Goal: Task Accomplishment & Management: Manage account settings

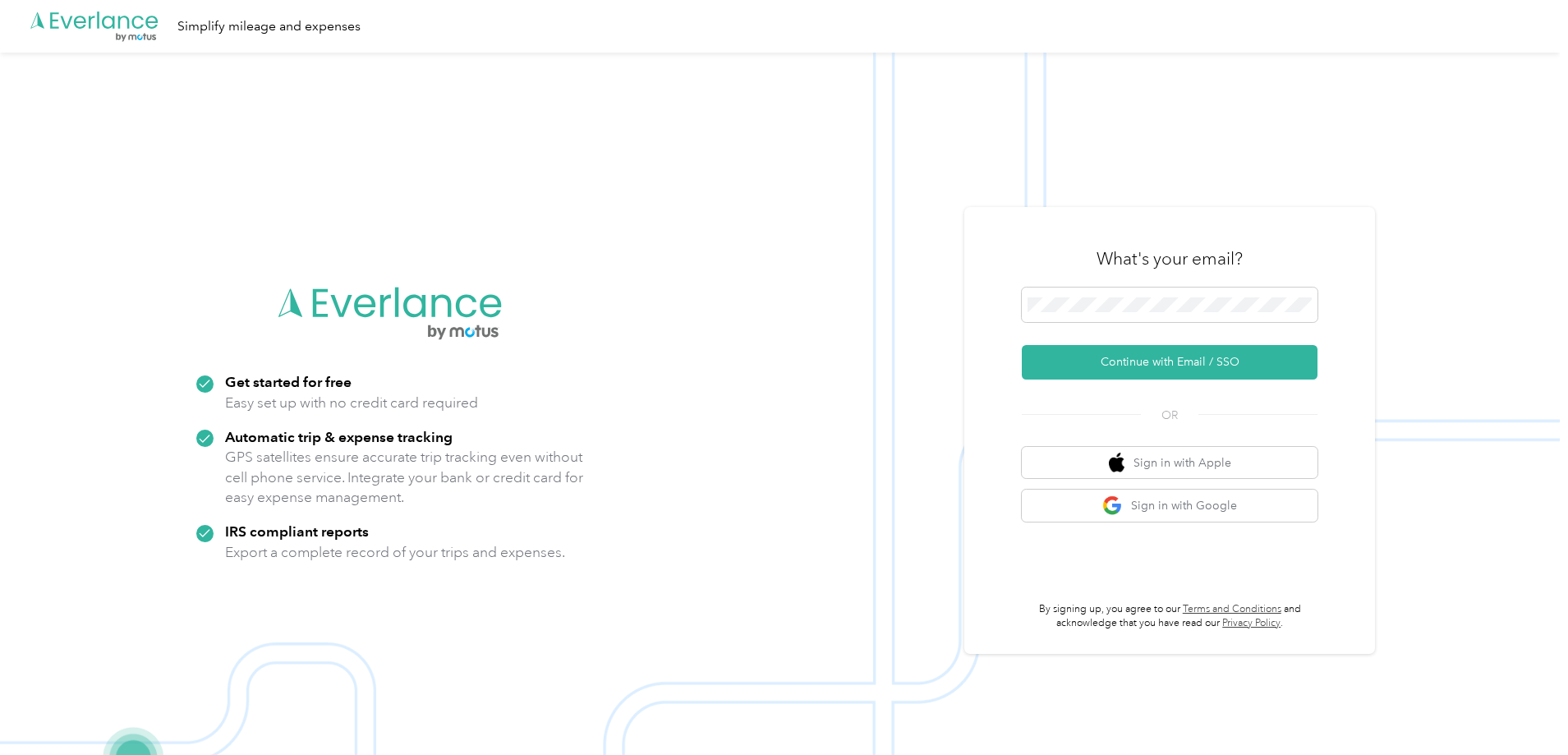
click at [1141, 358] on button "Continue with Email / SSO" at bounding box center [1170, 362] width 296 height 34
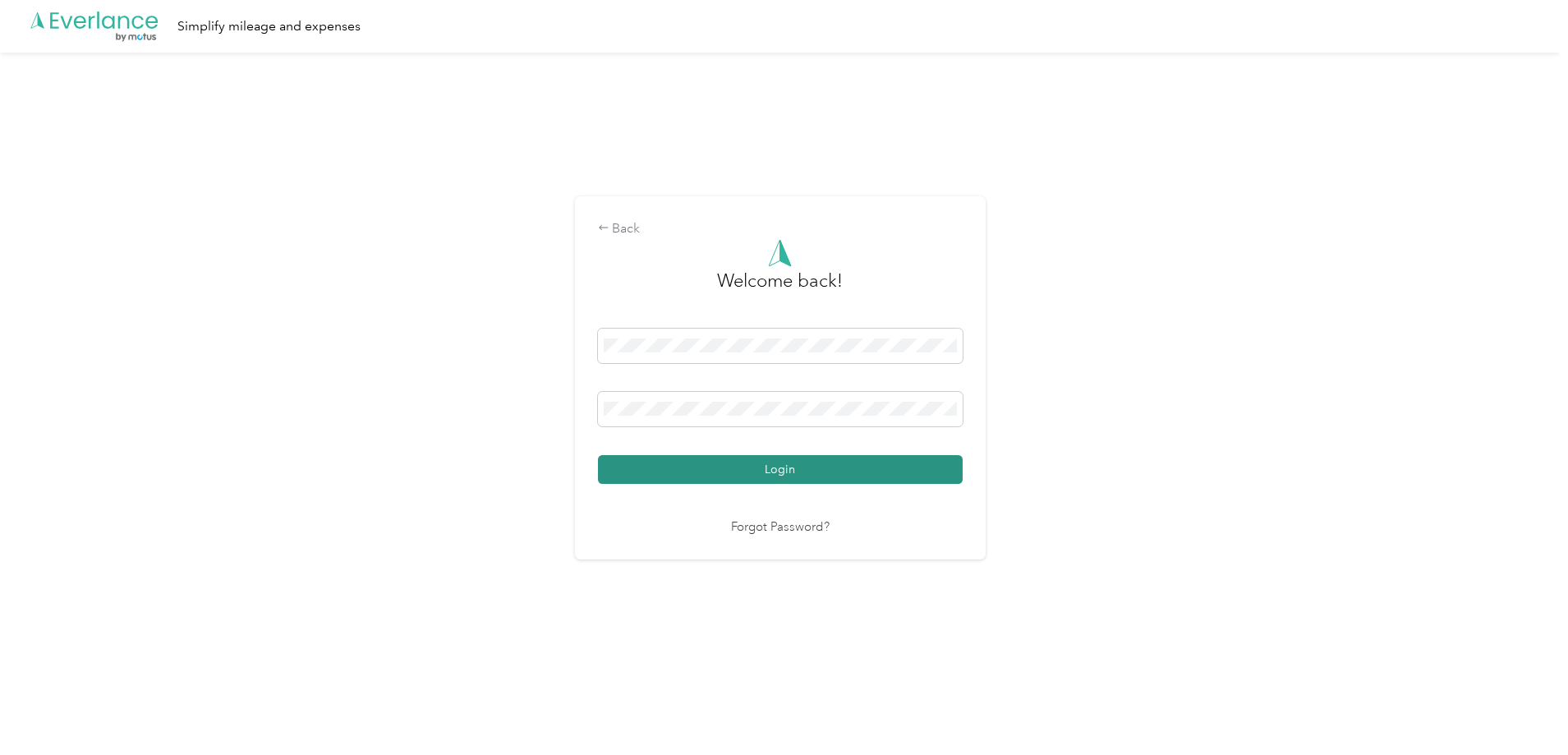
click at [773, 472] on button "Login" at bounding box center [781, 469] width 365 height 29
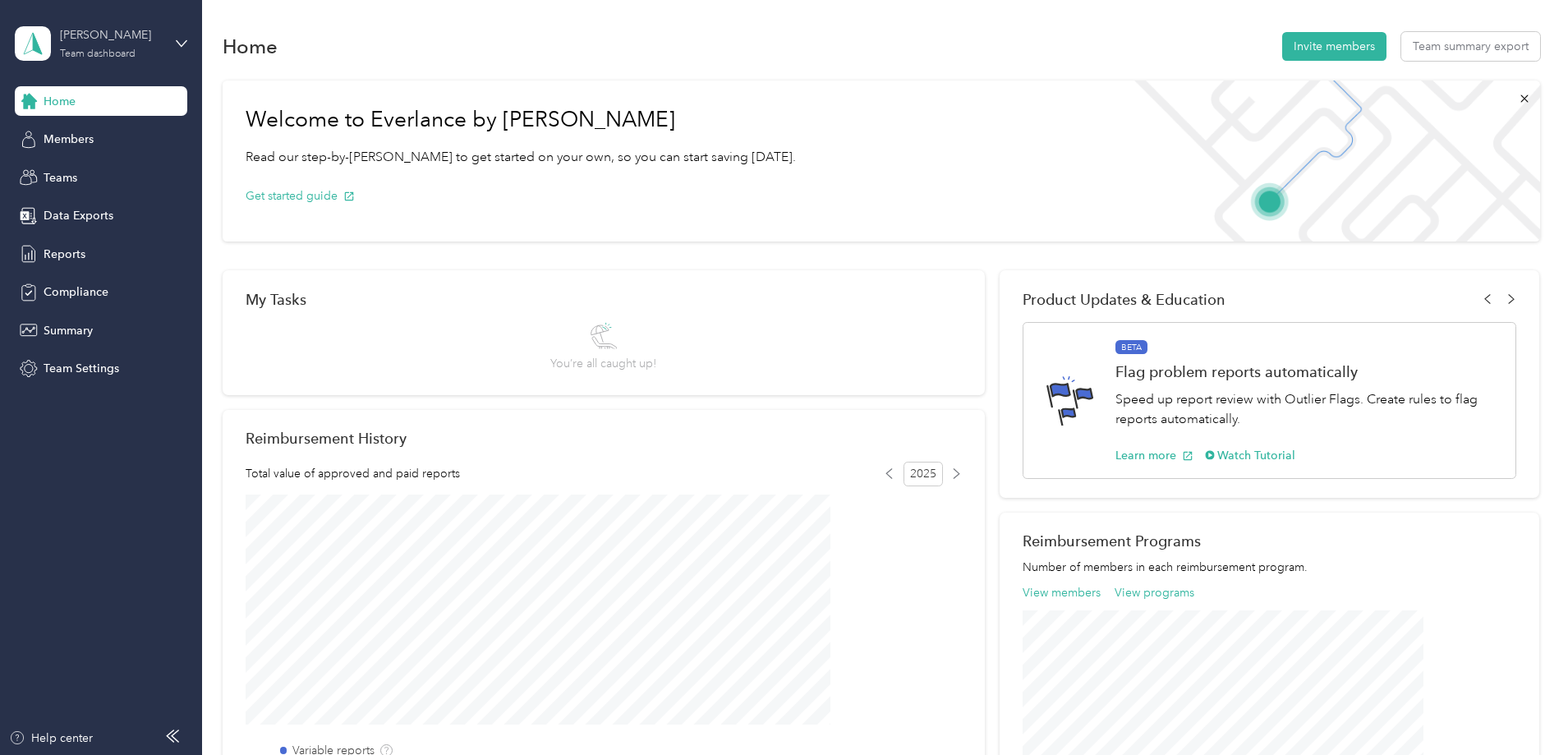
click at [127, 55] on div "Team dashboard" at bounding box center [98, 54] width 76 height 10
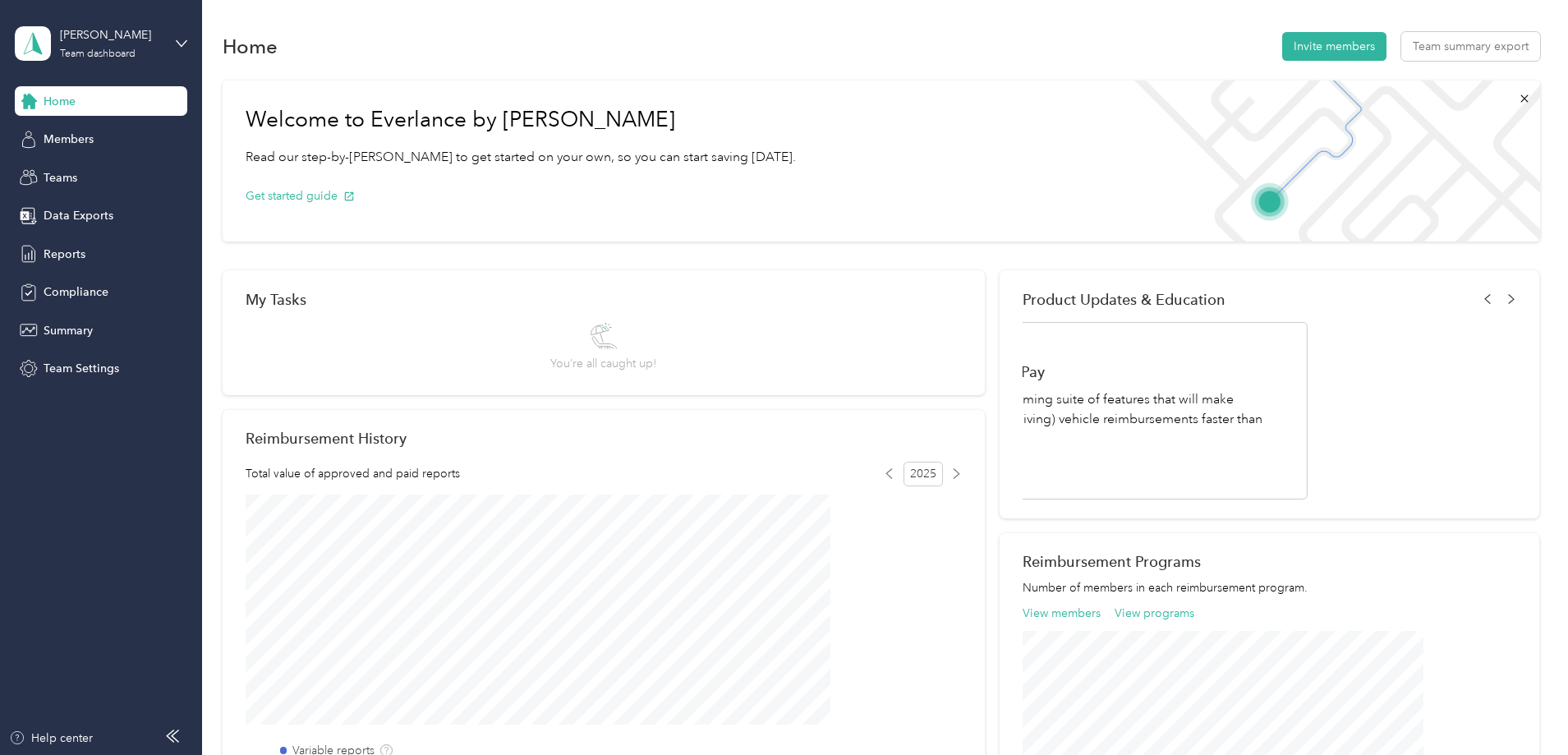
click at [84, 178] on div "Personal dashboard" at bounding box center [188, 172] width 323 height 29
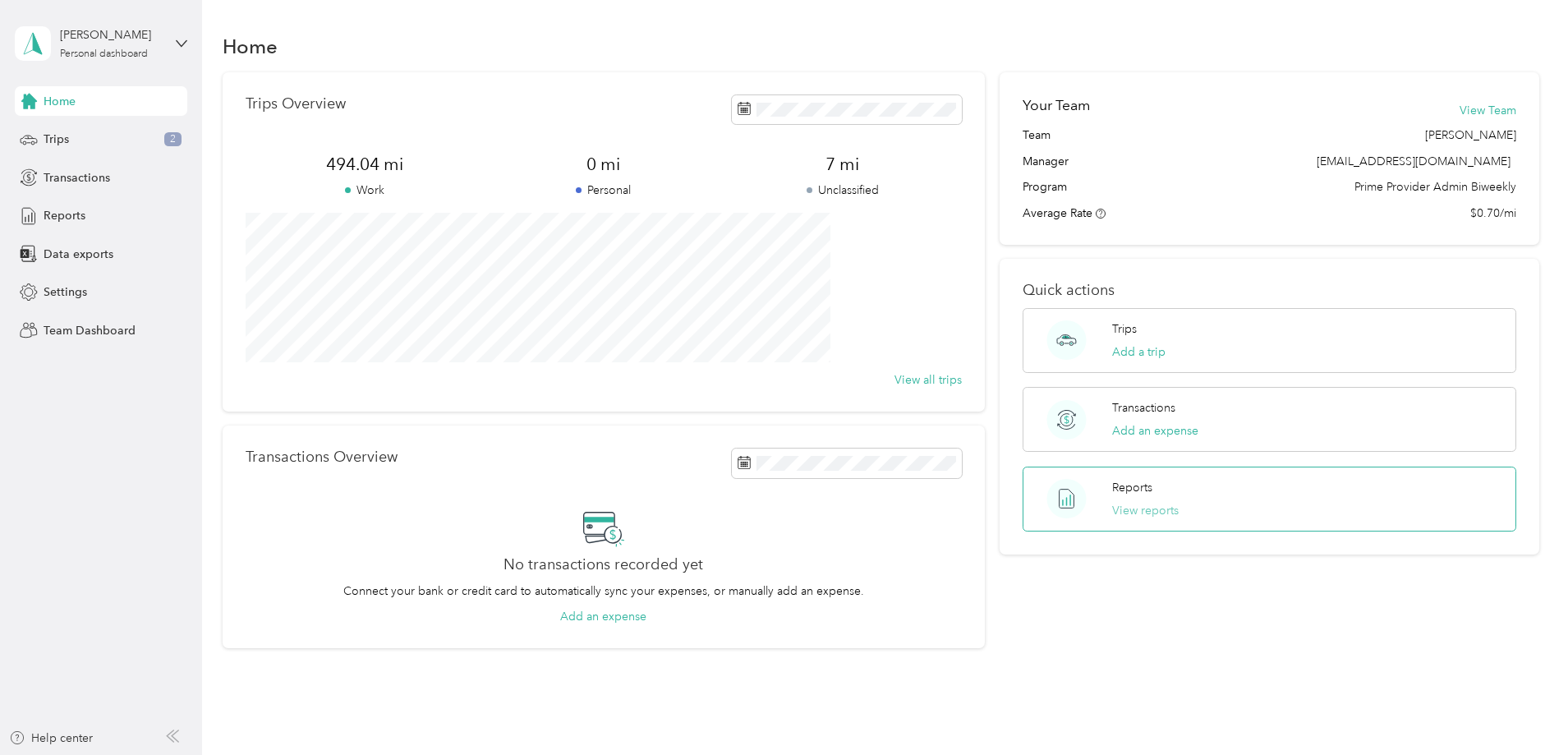
click at [1112, 513] on button "View reports" at bounding box center [1145, 511] width 67 height 18
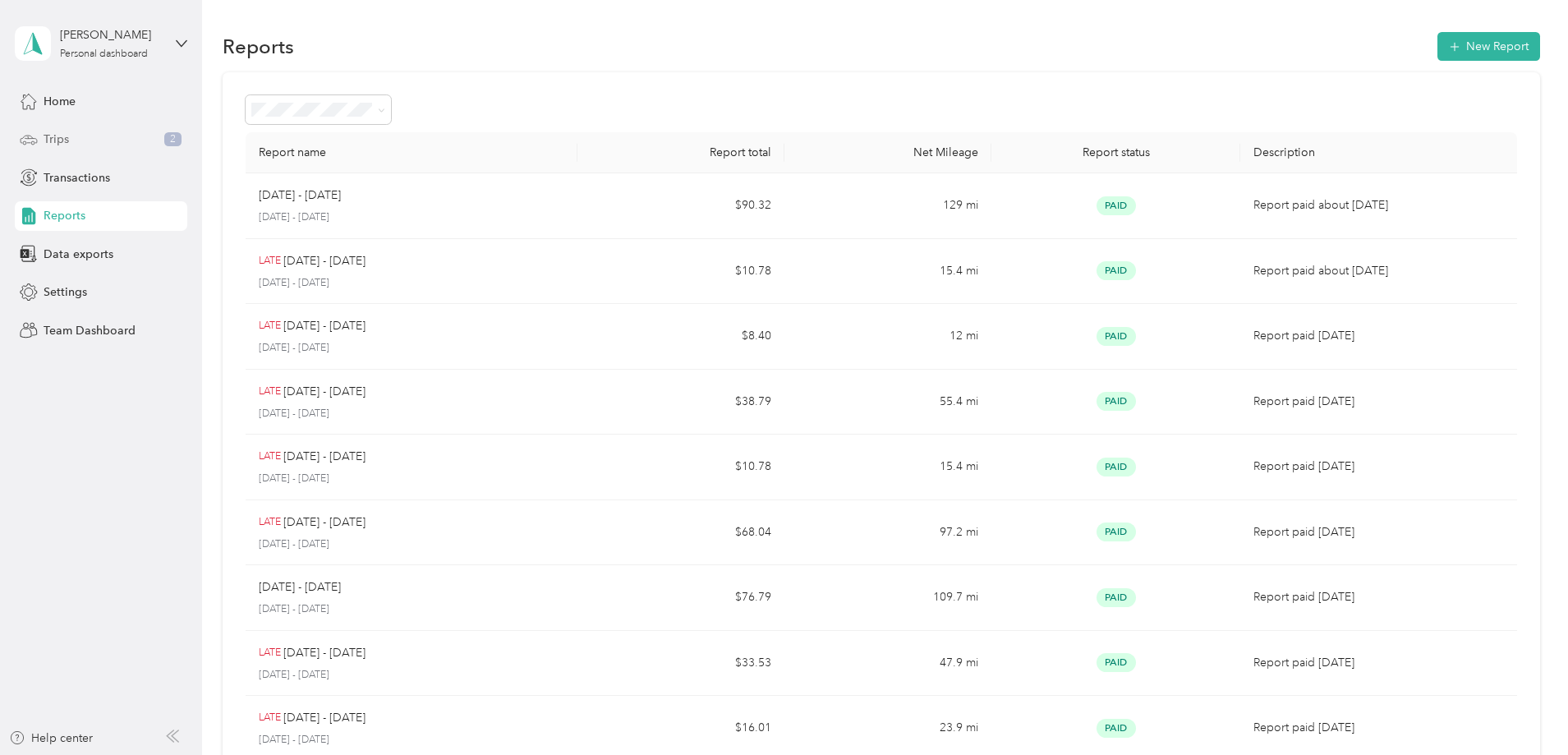
click at [56, 144] on span "Trips" at bounding box center [56, 140] width 26 height 18
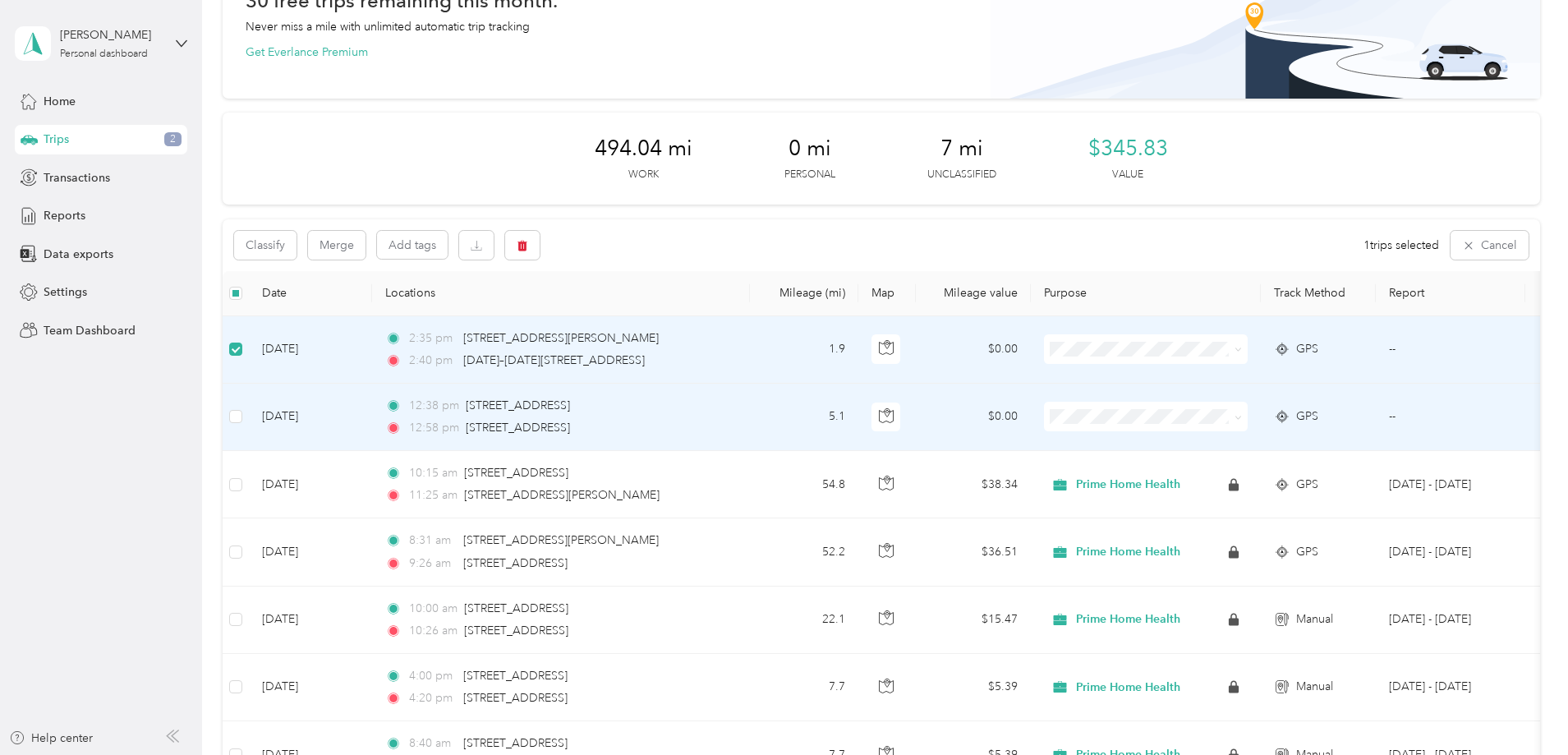
scroll to position [82, 0]
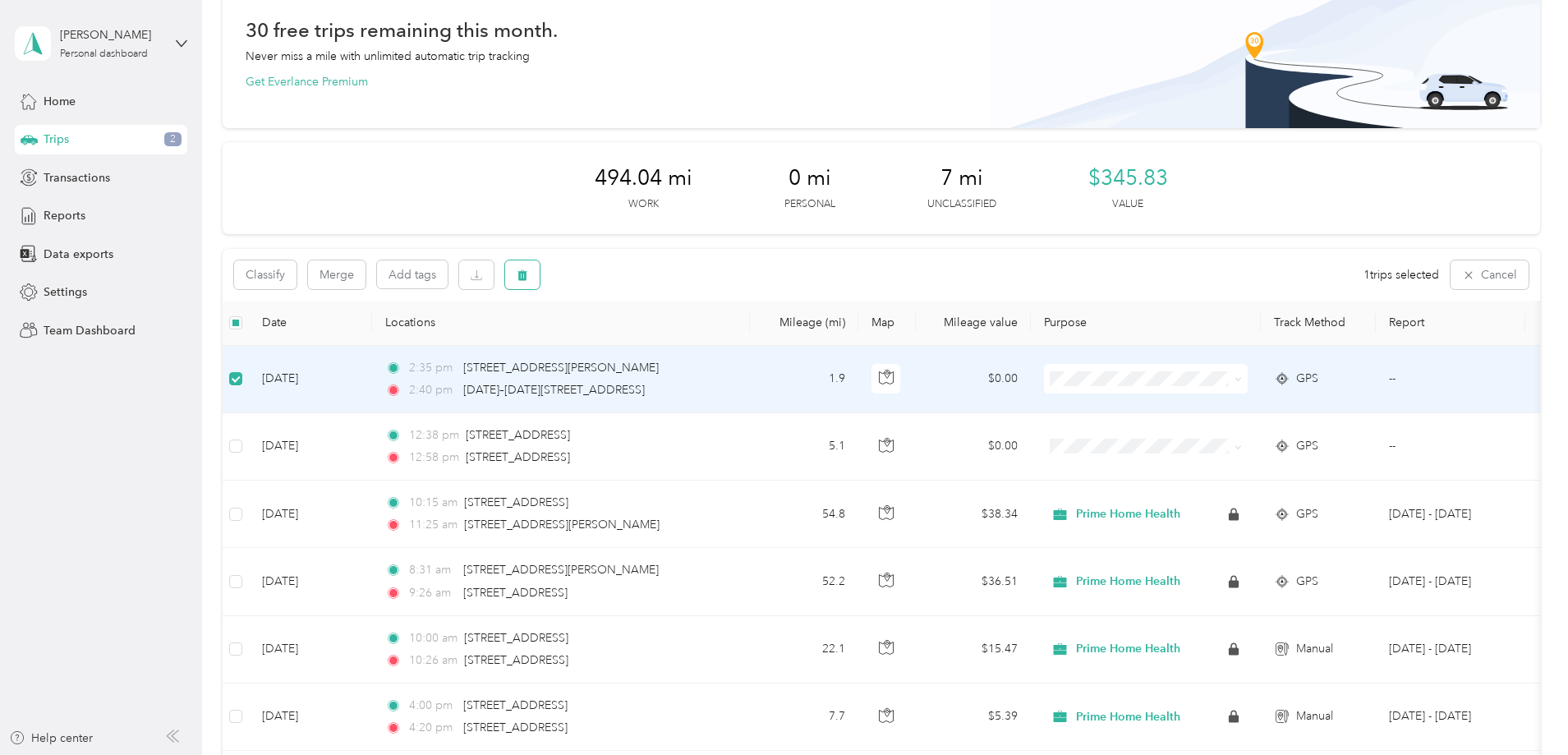
click at [528, 277] on icon "button" at bounding box center [522, 275] width 12 height 12
click at [751, 345] on button "Yes" at bounding box center [753, 343] width 33 height 27
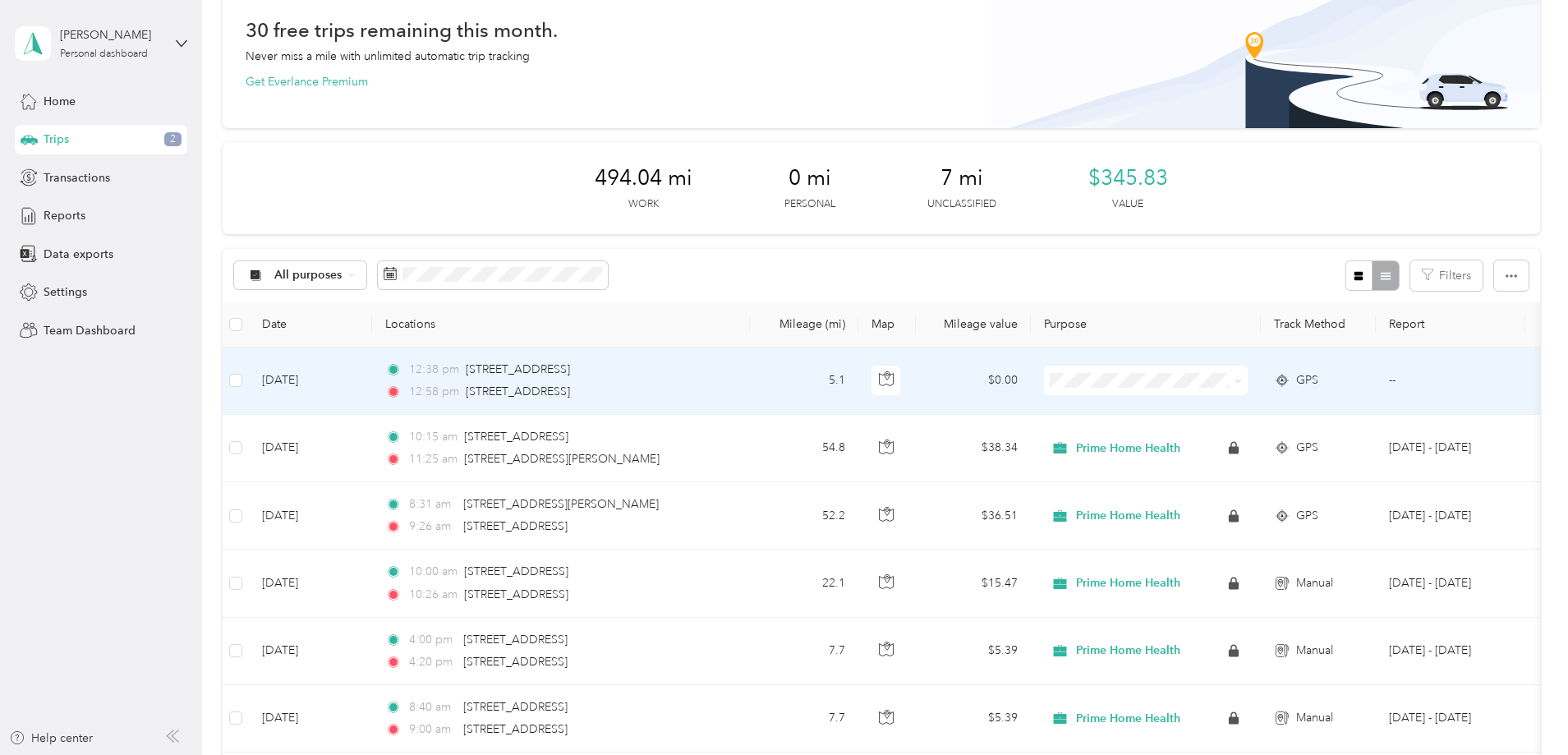
click at [858, 363] on td "5.1" at bounding box center [804, 381] width 108 height 67
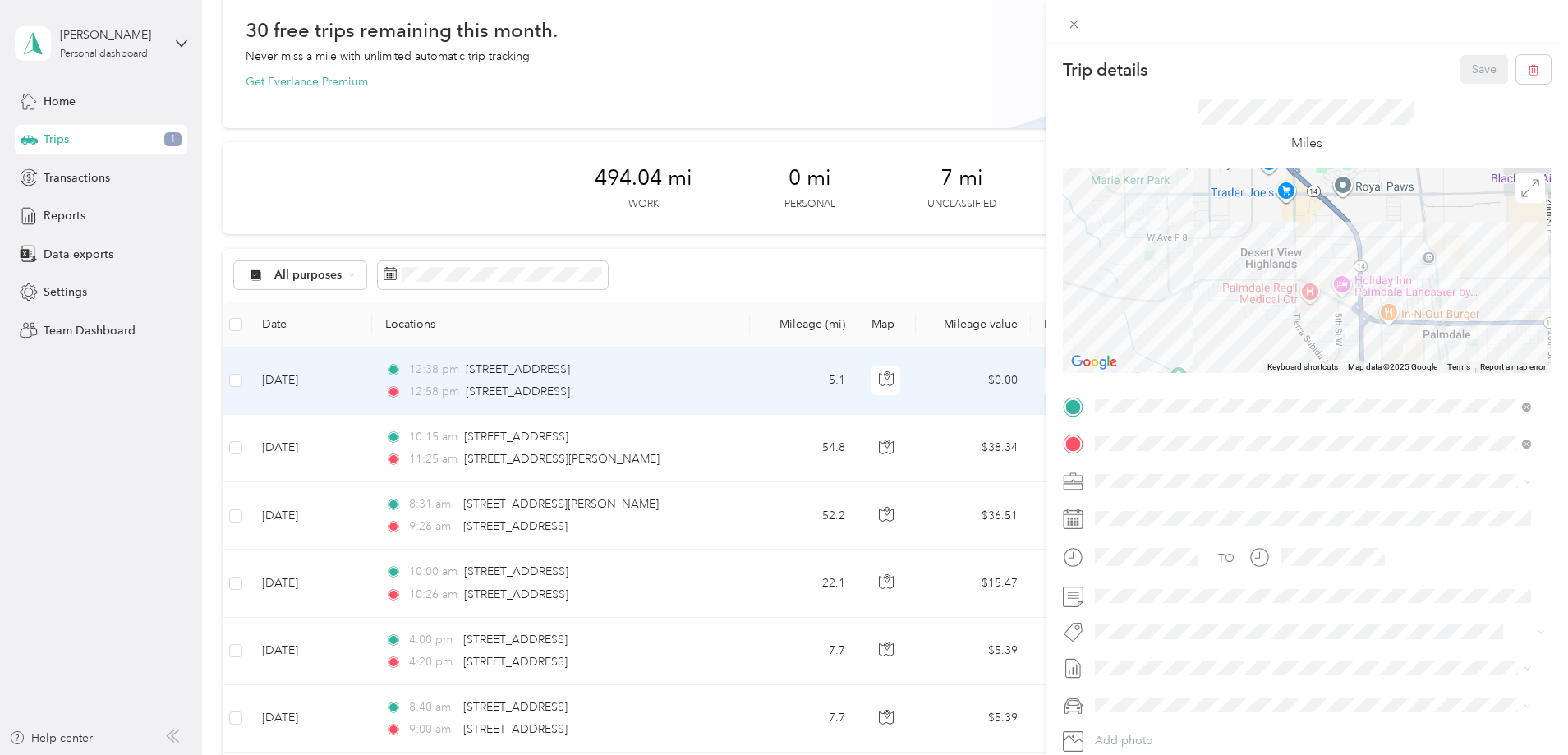
click at [1166, 534] on span "Prime Home Health" at bounding box center [1151, 537] width 101 height 14
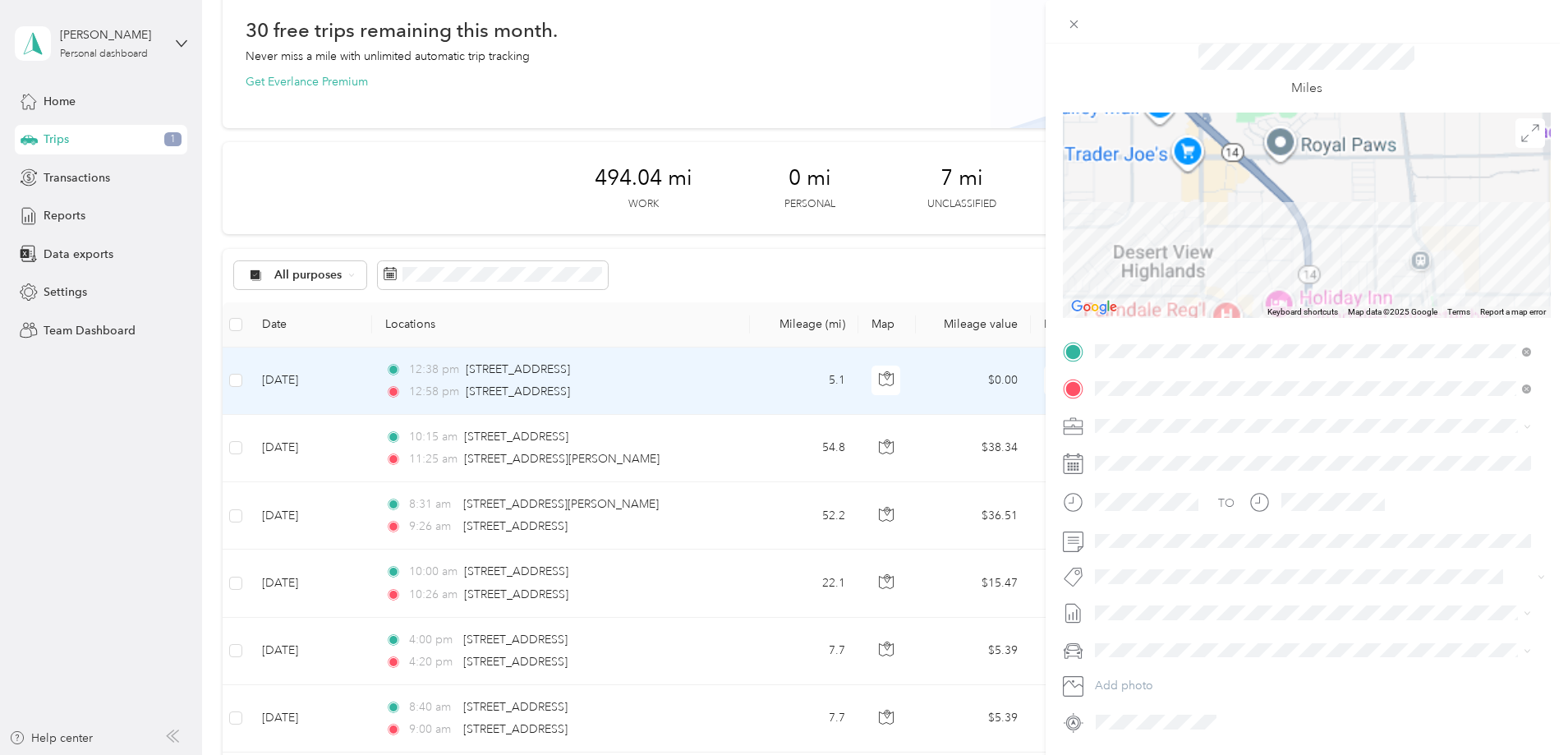
scroll to position [82, 0]
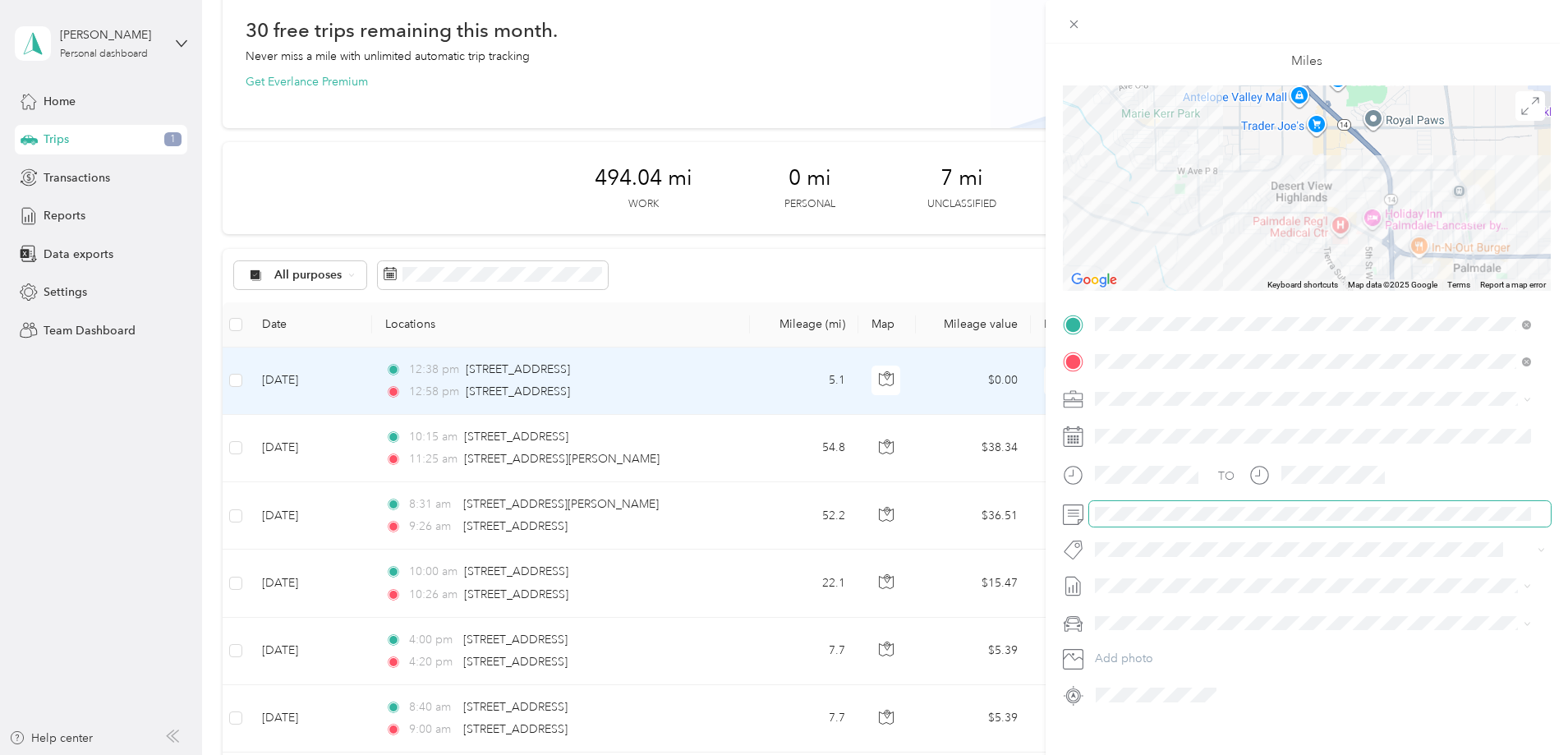
click at [1140, 520] on span at bounding box center [1320, 514] width 461 height 27
click at [1447, 572] on div "TO Add photo" at bounding box center [1306, 510] width 488 height 397
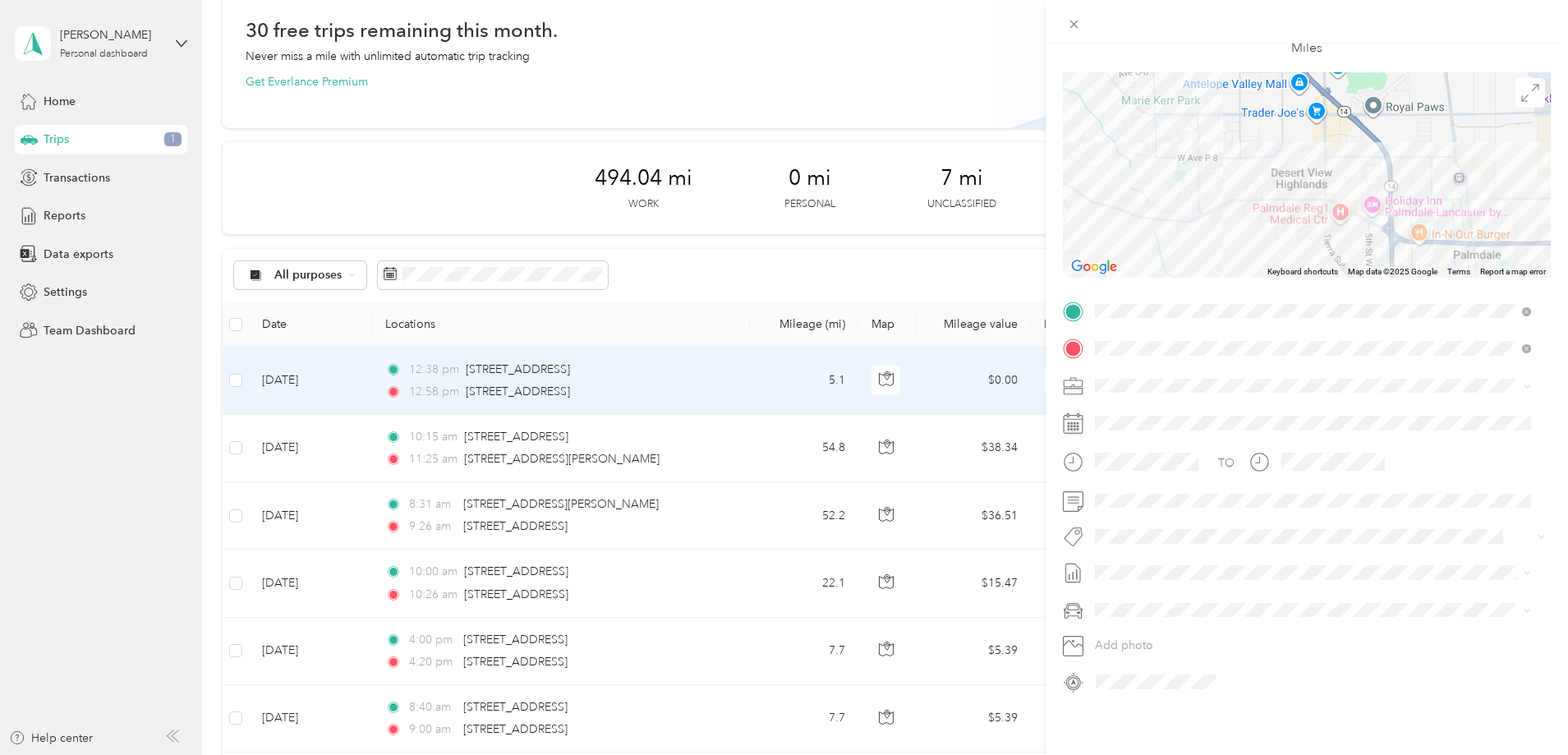
scroll to position [109, 0]
click at [1526, 93] on span at bounding box center [1531, 93] width 30 height 30
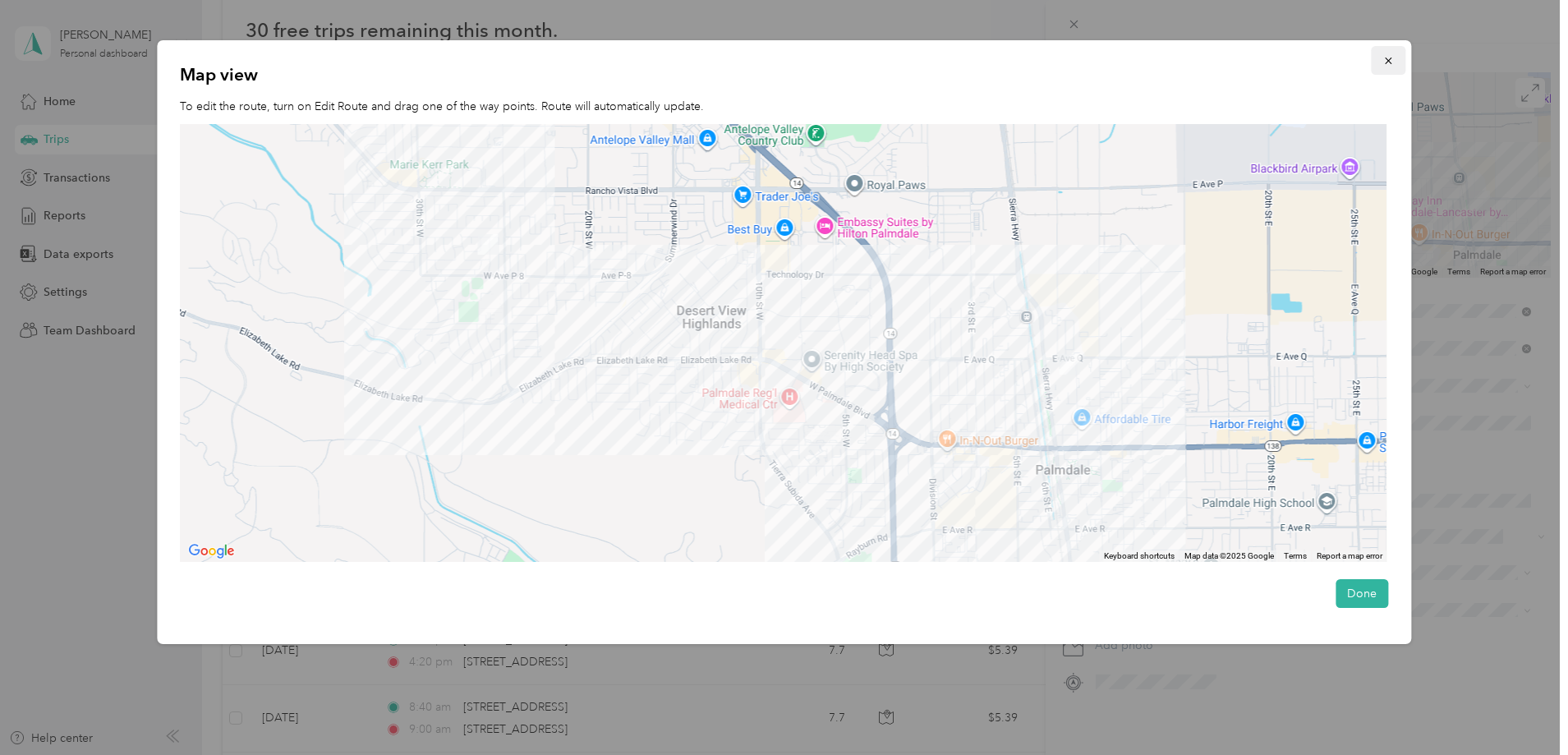
drag, startPoint x: 1388, startPoint y: 57, endPoint x: 1392, endPoint y: 65, distance: 8.9
click at [1390, 56] on icon "button" at bounding box center [1389, 61] width 12 height 12
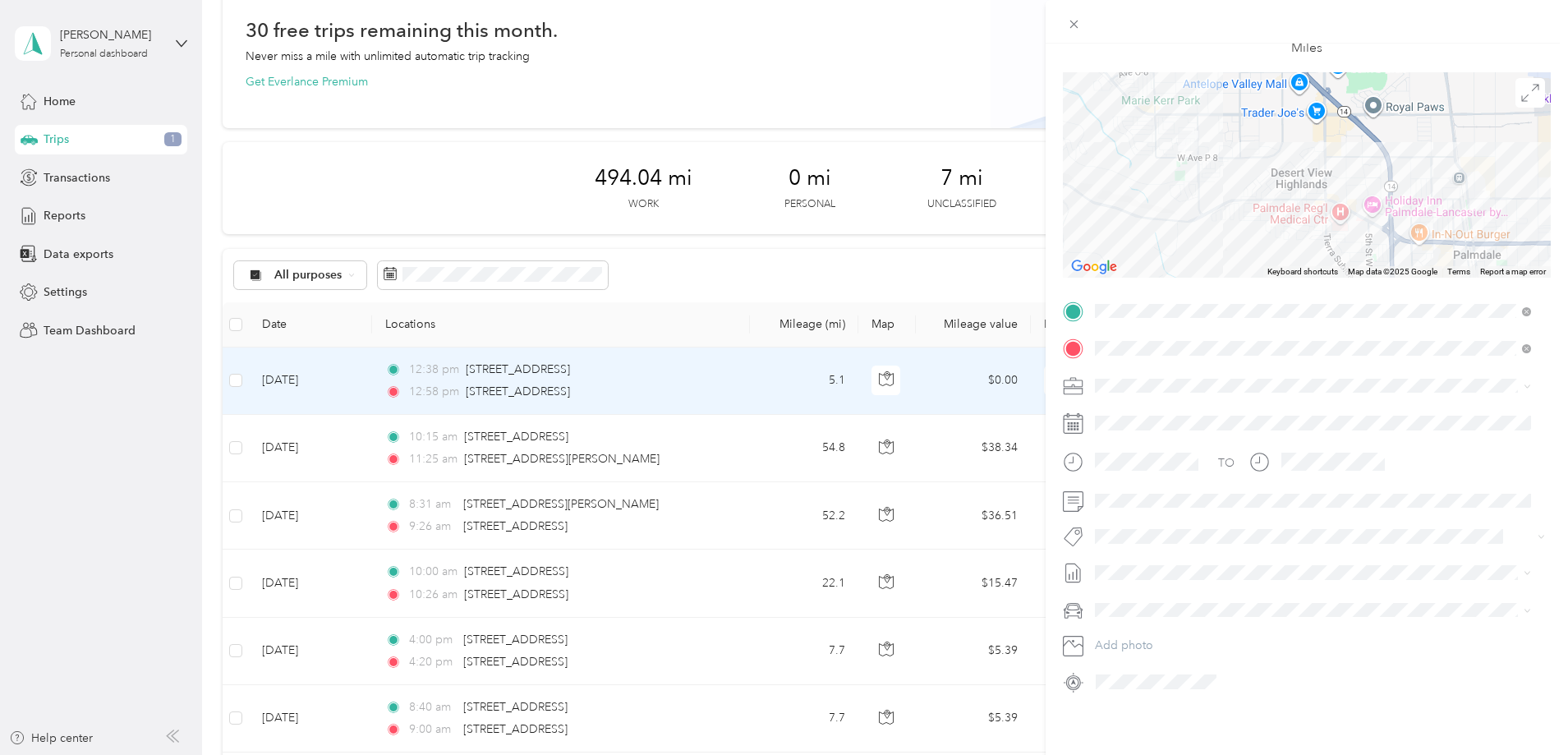
scroll to position [0, 0]
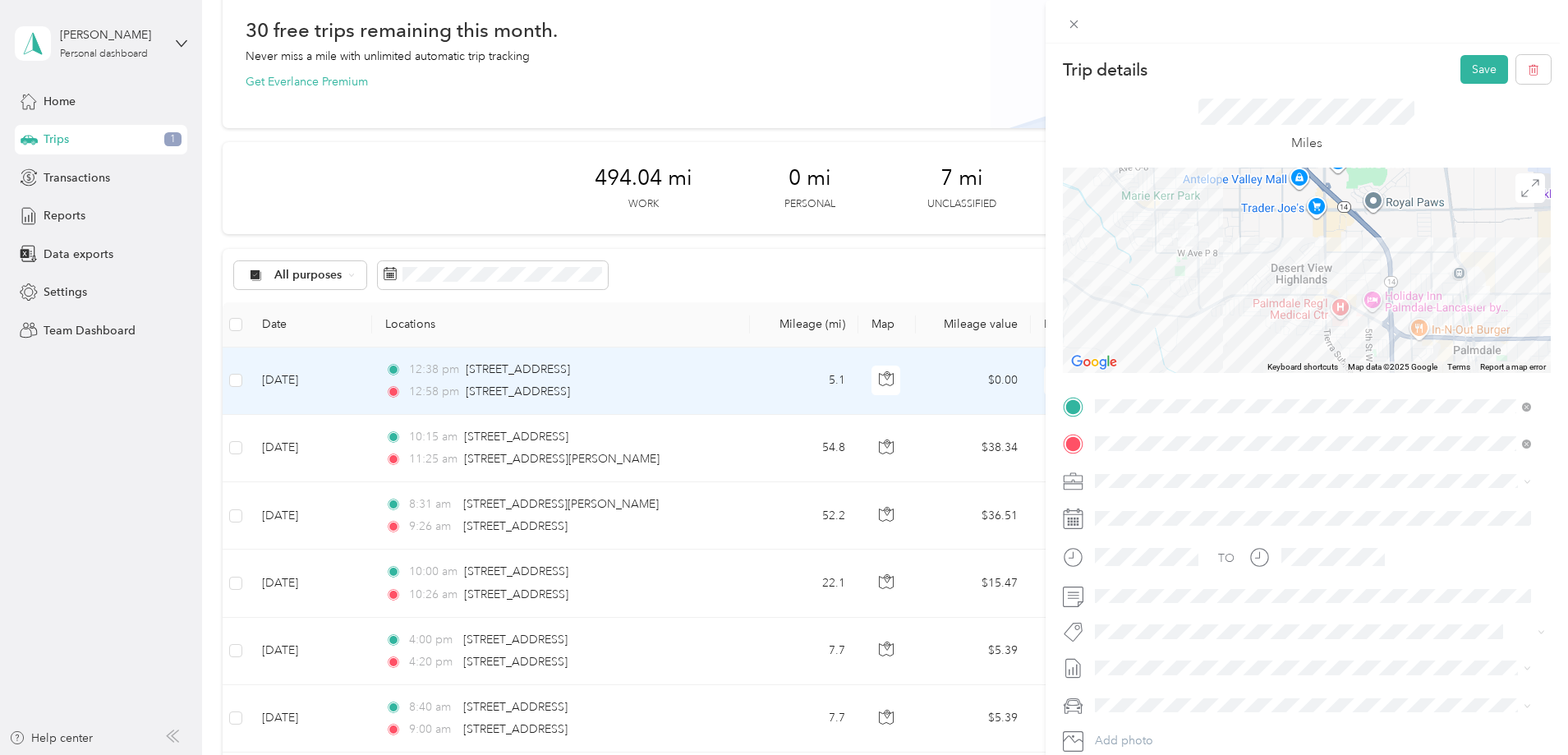
click at [1485, 47] on div "Trip details Save This trip cannot be edited because it is either under review,…" at bounding box center [1307, 421] width 522 height 755
click at [1466, 68] on button "Save" at bounding box center [1484, 69] width 47 height 29
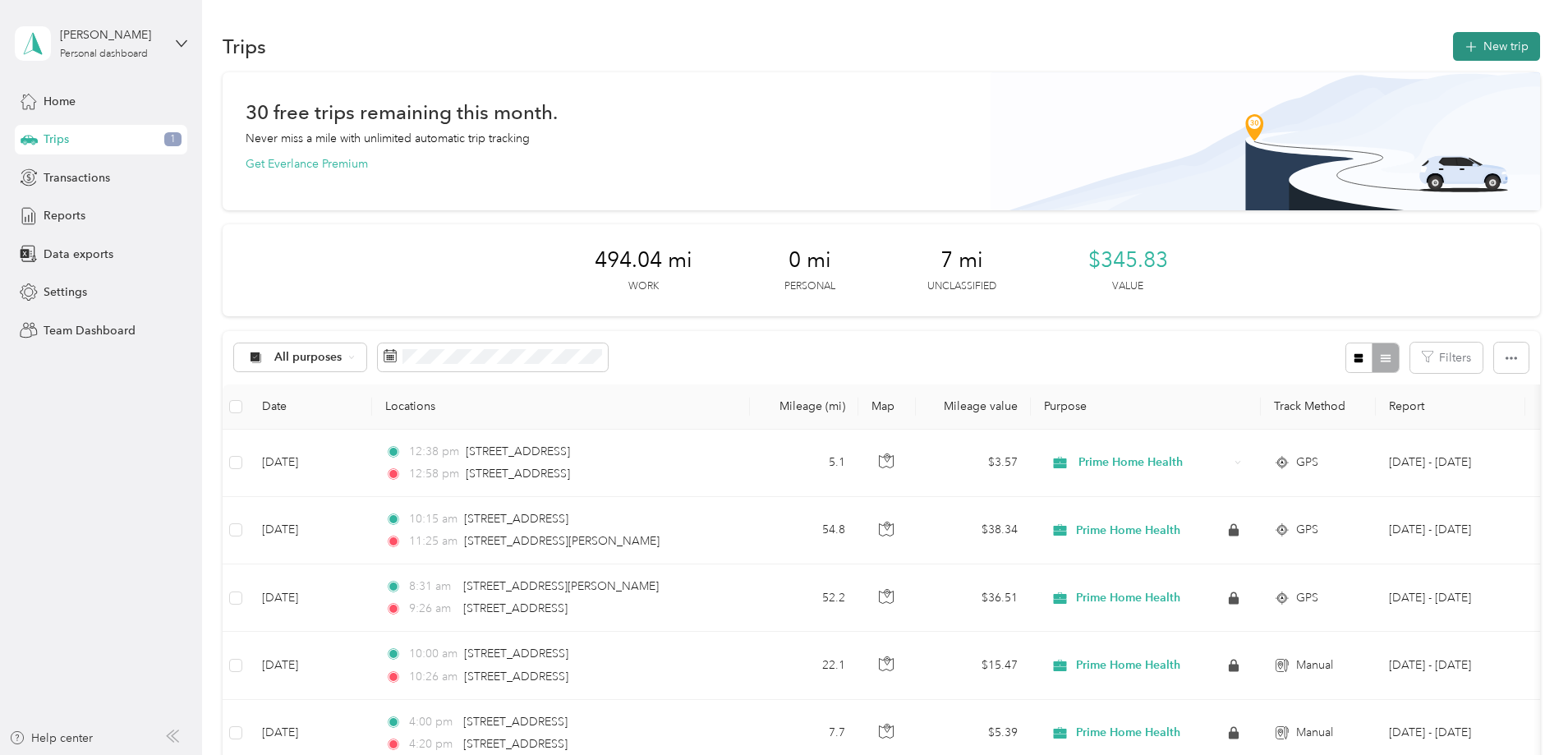
click at [1453, 37] on button "New trip" at bounding box center [1496, 46] width 87 height 29
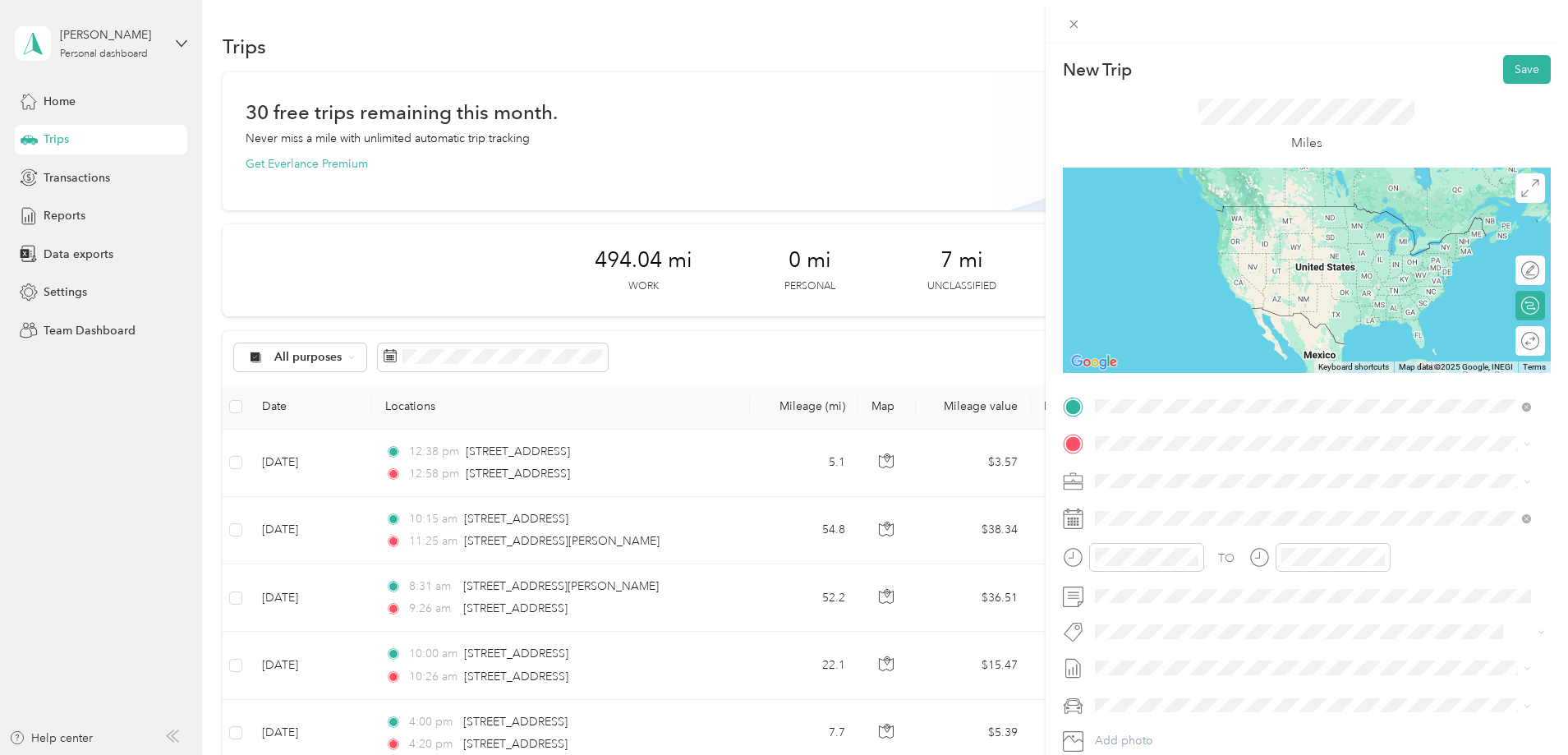
click at [1214, 473] on span "[STREET_ADDRESS][US_STATE]" at bounding box center [1207, 465] width 165 height 15
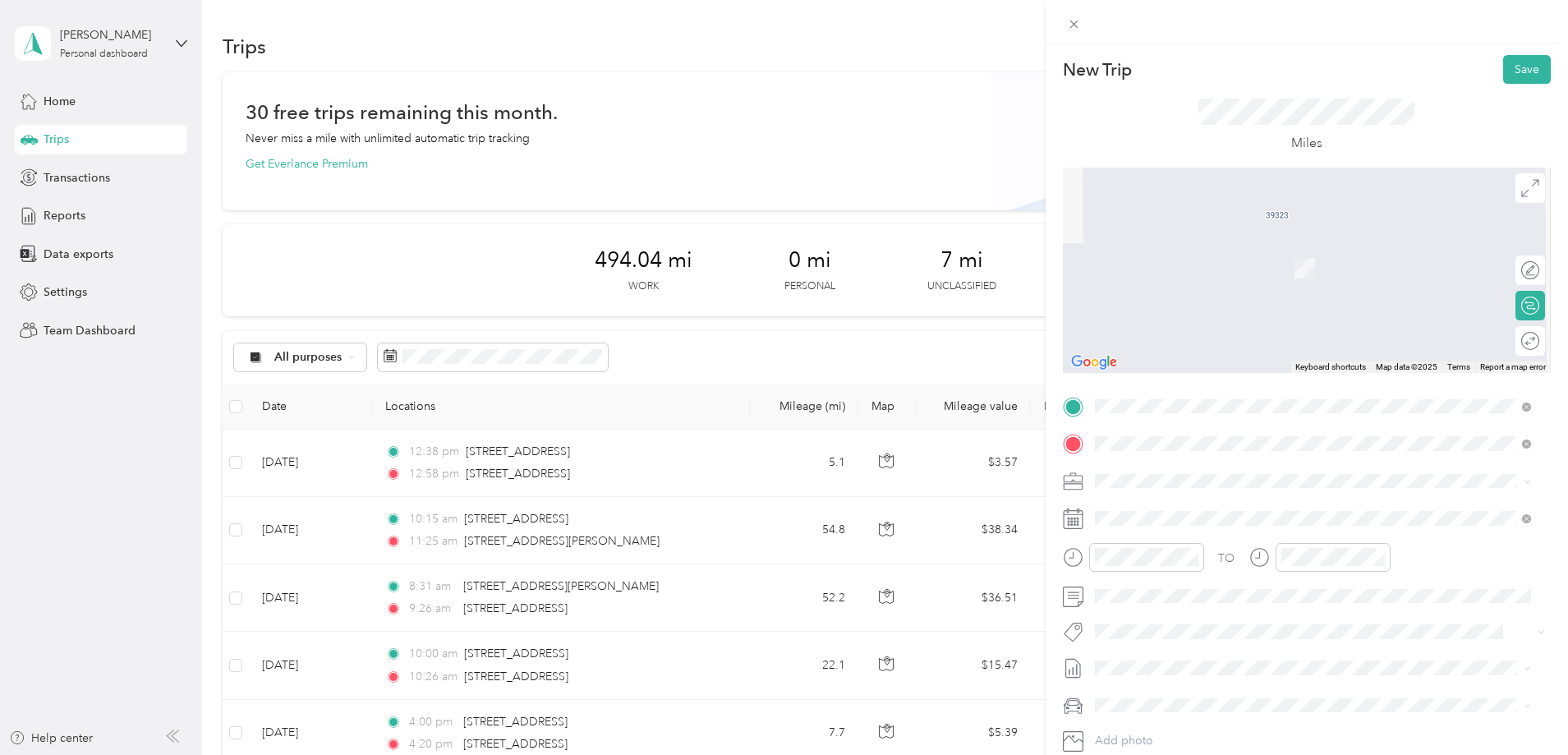
click at [1230, 500] on span "[STREET_ADDRESS][US_STATE]" at bounding box center [1207, 503] width 165 height 15
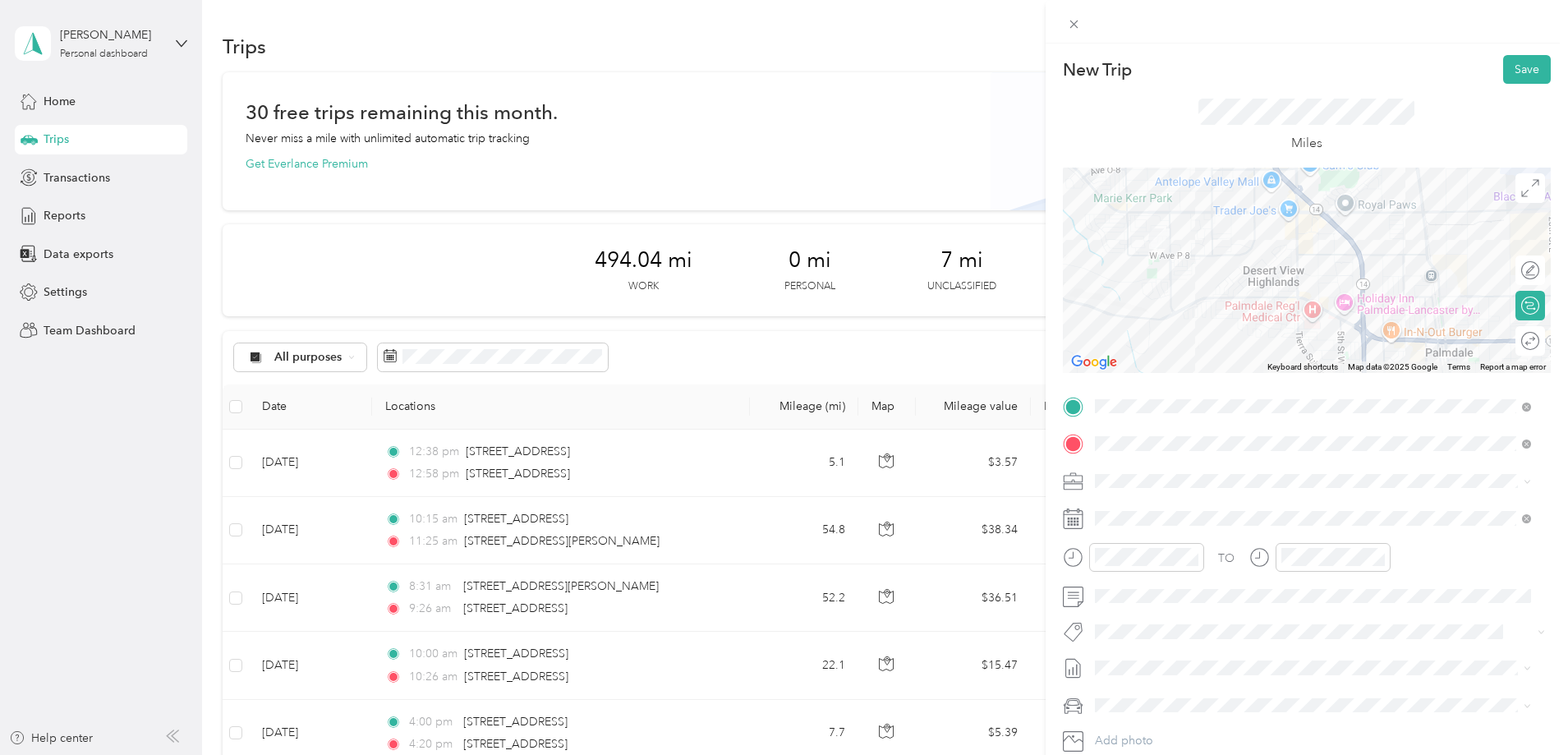
click at [1300, 471] on span at bounding box center [1320, 481] width 461 height 27
click at [1190, 533] on span "Prime Home Health" at bounding box center [1151, 529] width 101 height 14
click at [1116, 397] on div "03" at bounding box center [1112, 398] width 39 height 23
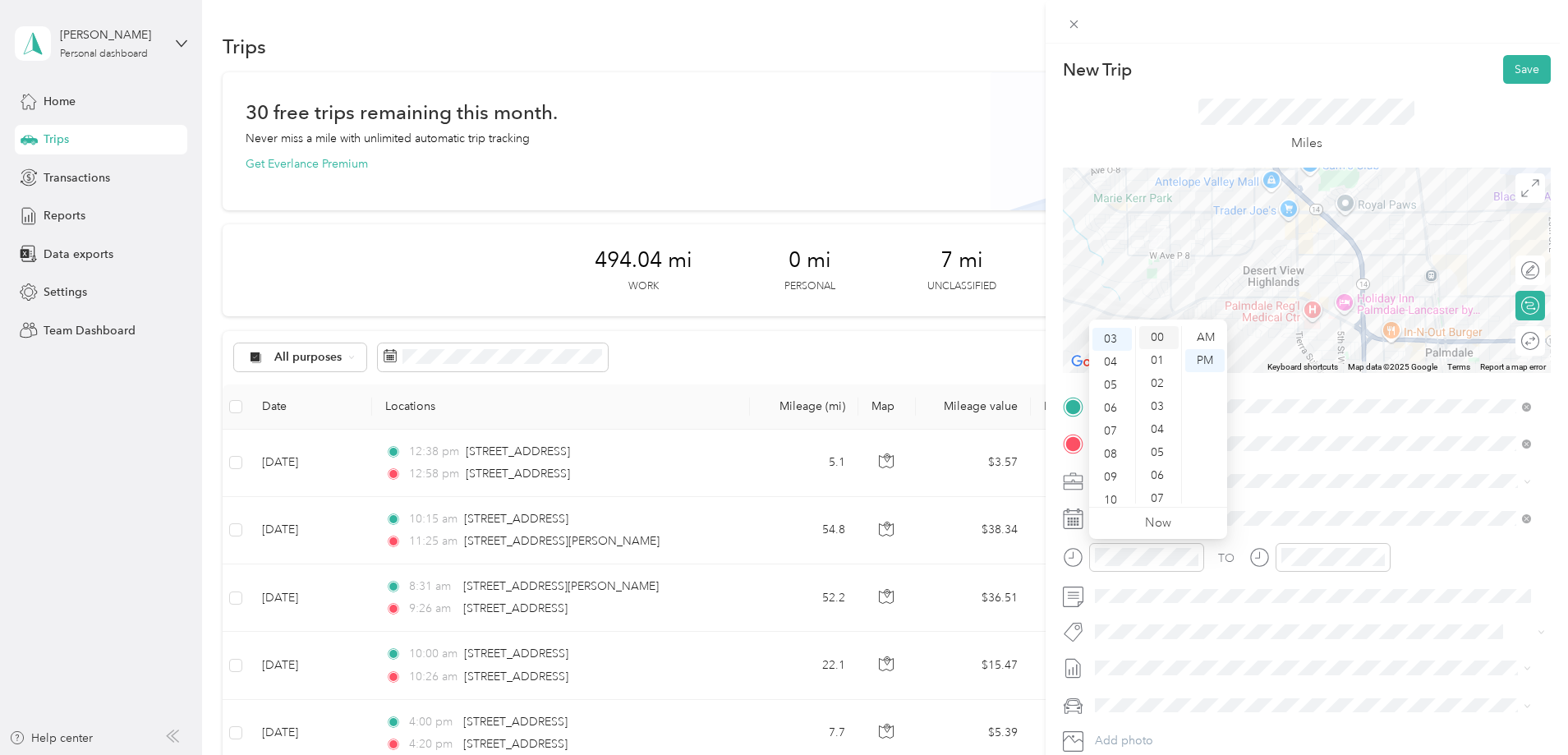
click at [1160, 337] on div "00" at bounding box center [1159, 337] width 39 height 23
click at [1294, 406] on div "03" at bounding box center [1298, 406] width 39 height 23
click at [1466, 580] on div "TO" at bounding box center [1306, 563] width 488 height 40
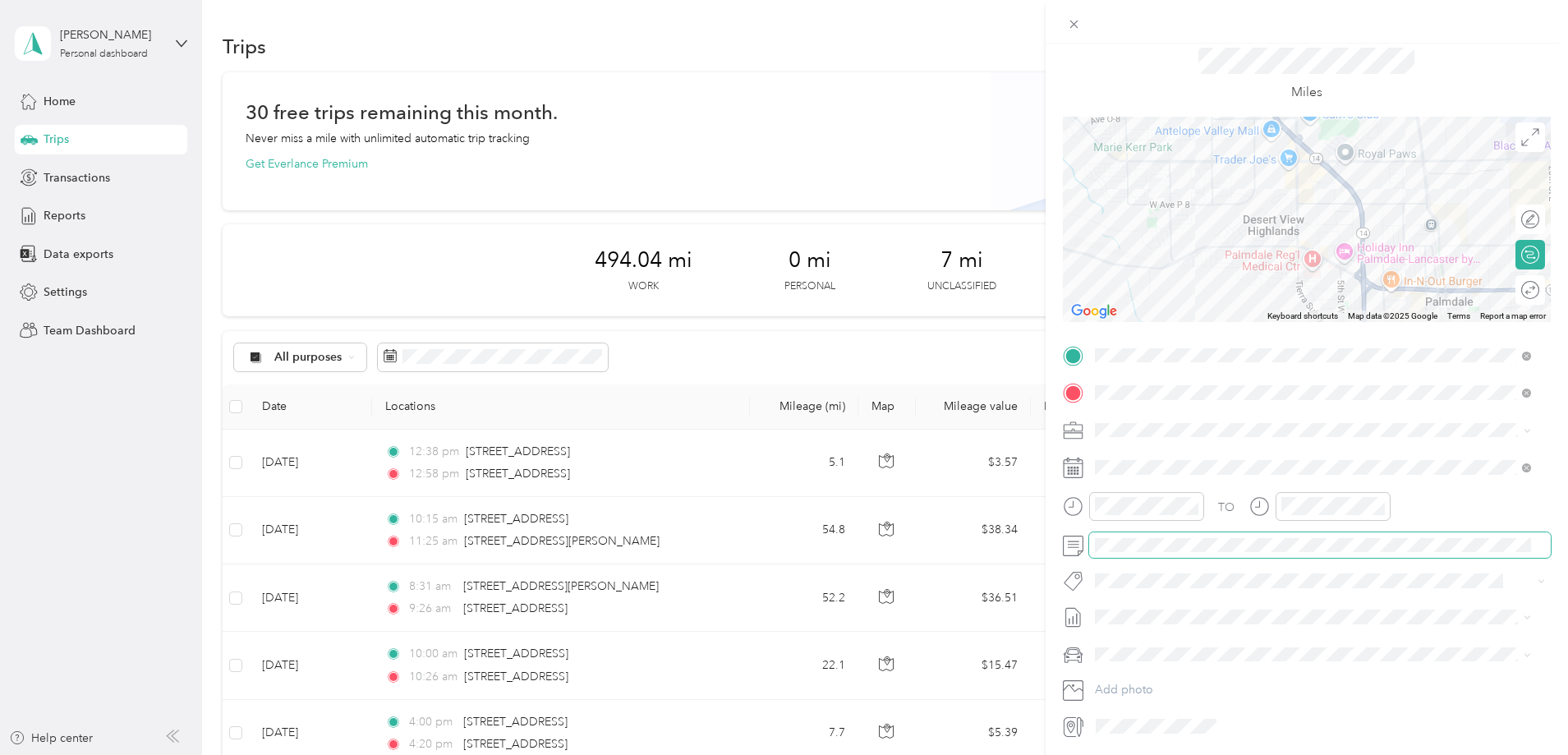
scroll to position [0, 0]
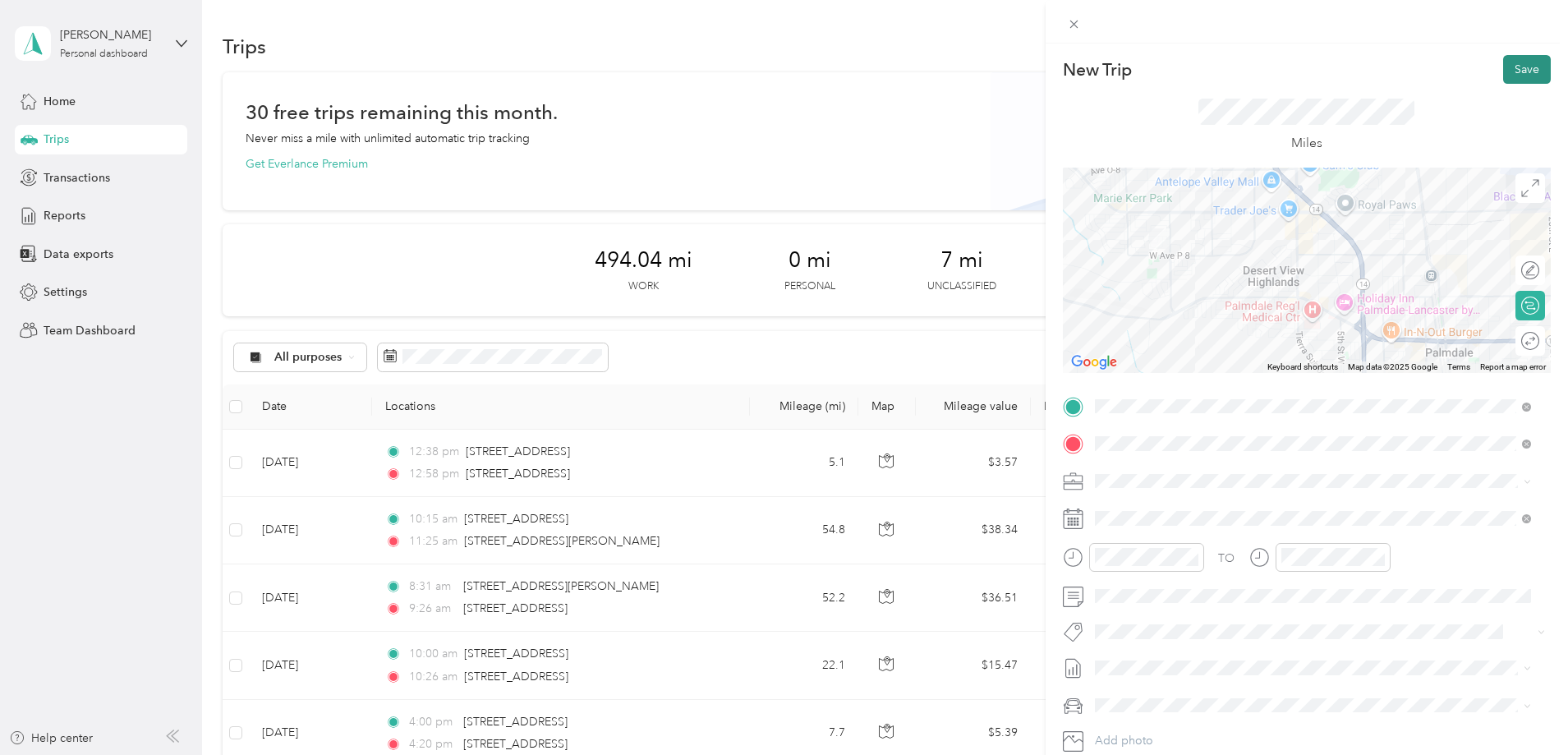
click at [1530, 77] on button "Save" at bounding box center [1527, 69] width 47 height 29
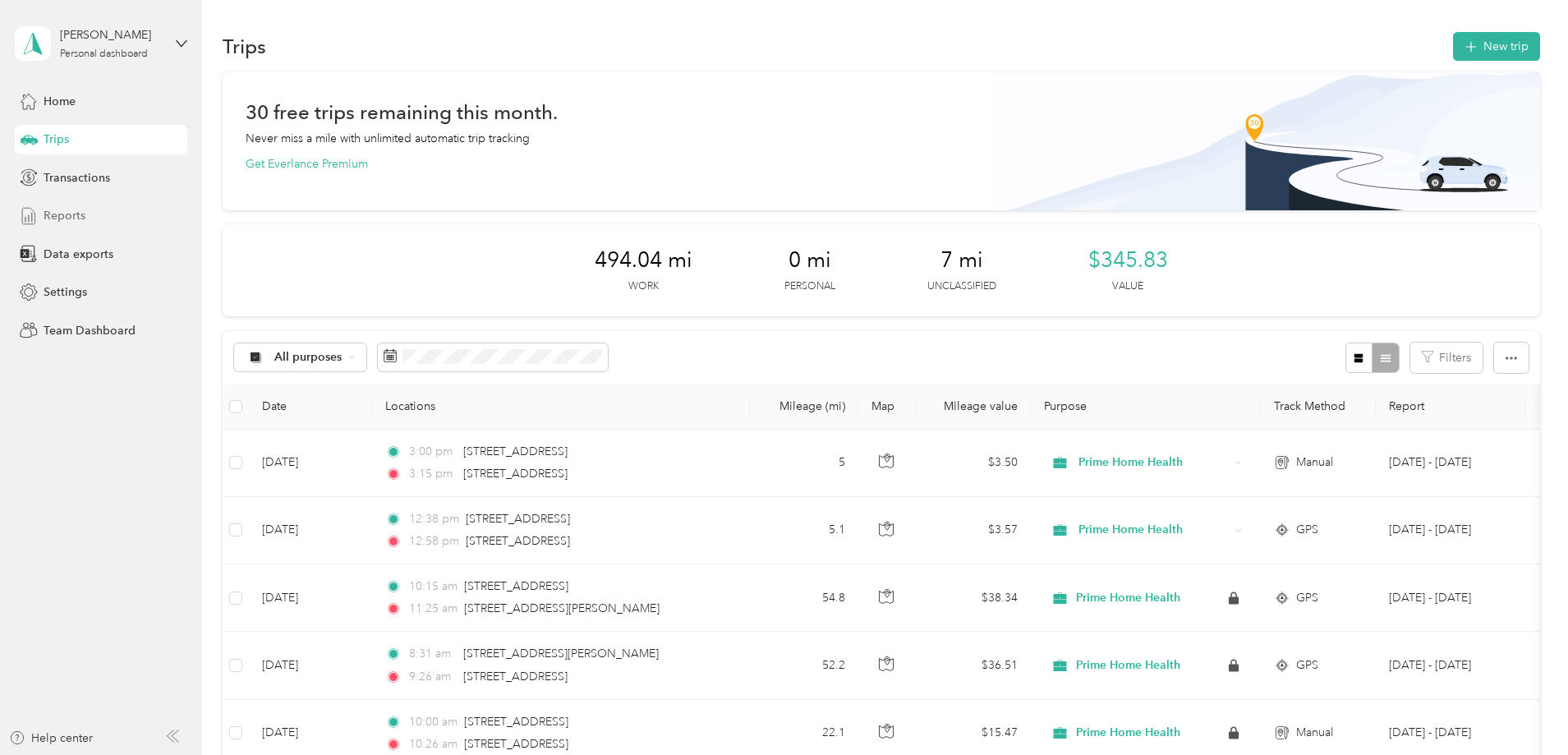
click at [62, 218] on span "Reports" at bounding box center [64, 216] width 42 height 18
